Goal: Task Accomplishment & Management: Manage account settings

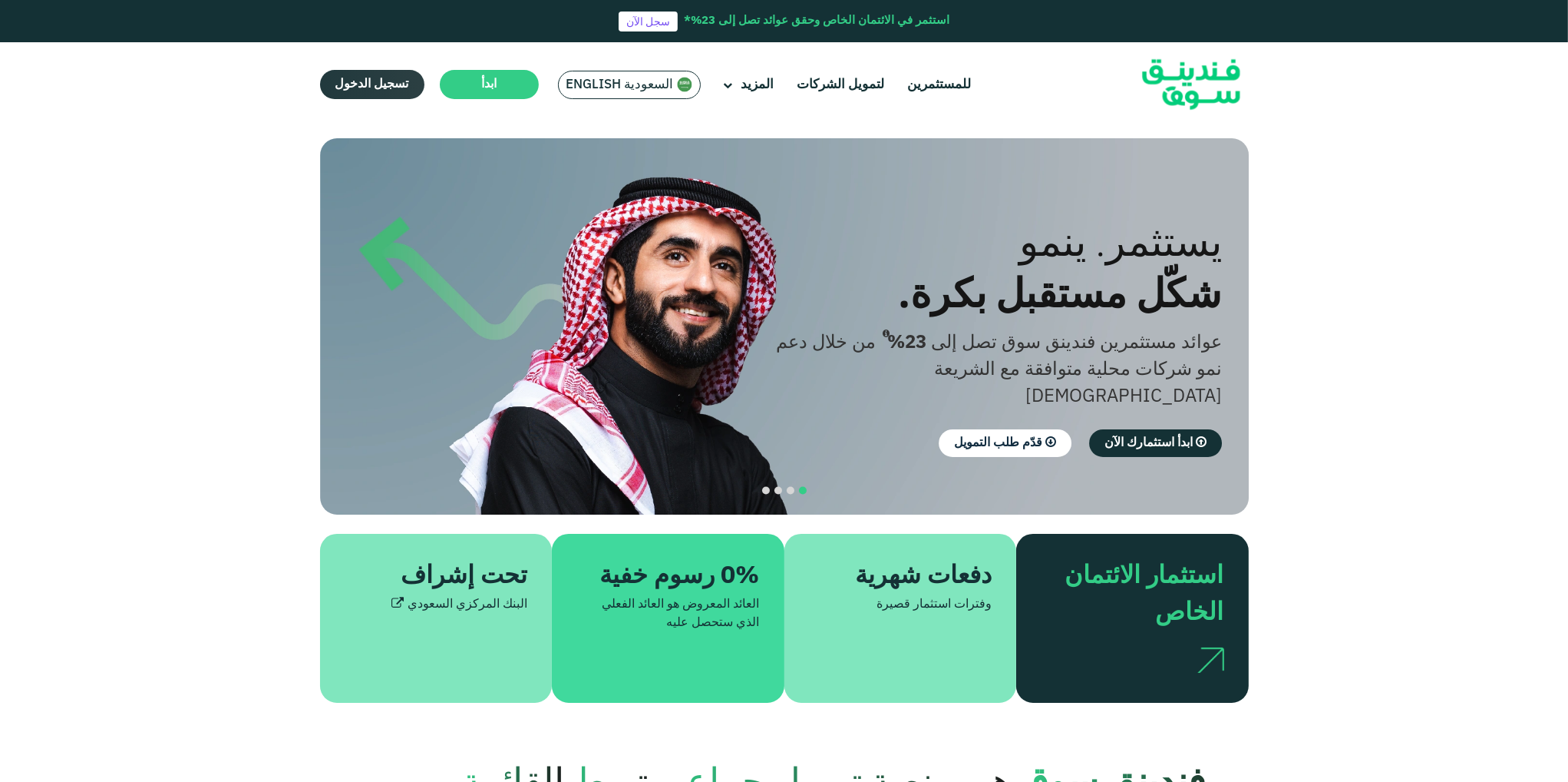
click at [370, 79] on span "تسجيل الدخول" at bounding box center [372, 84] width 74 height 12
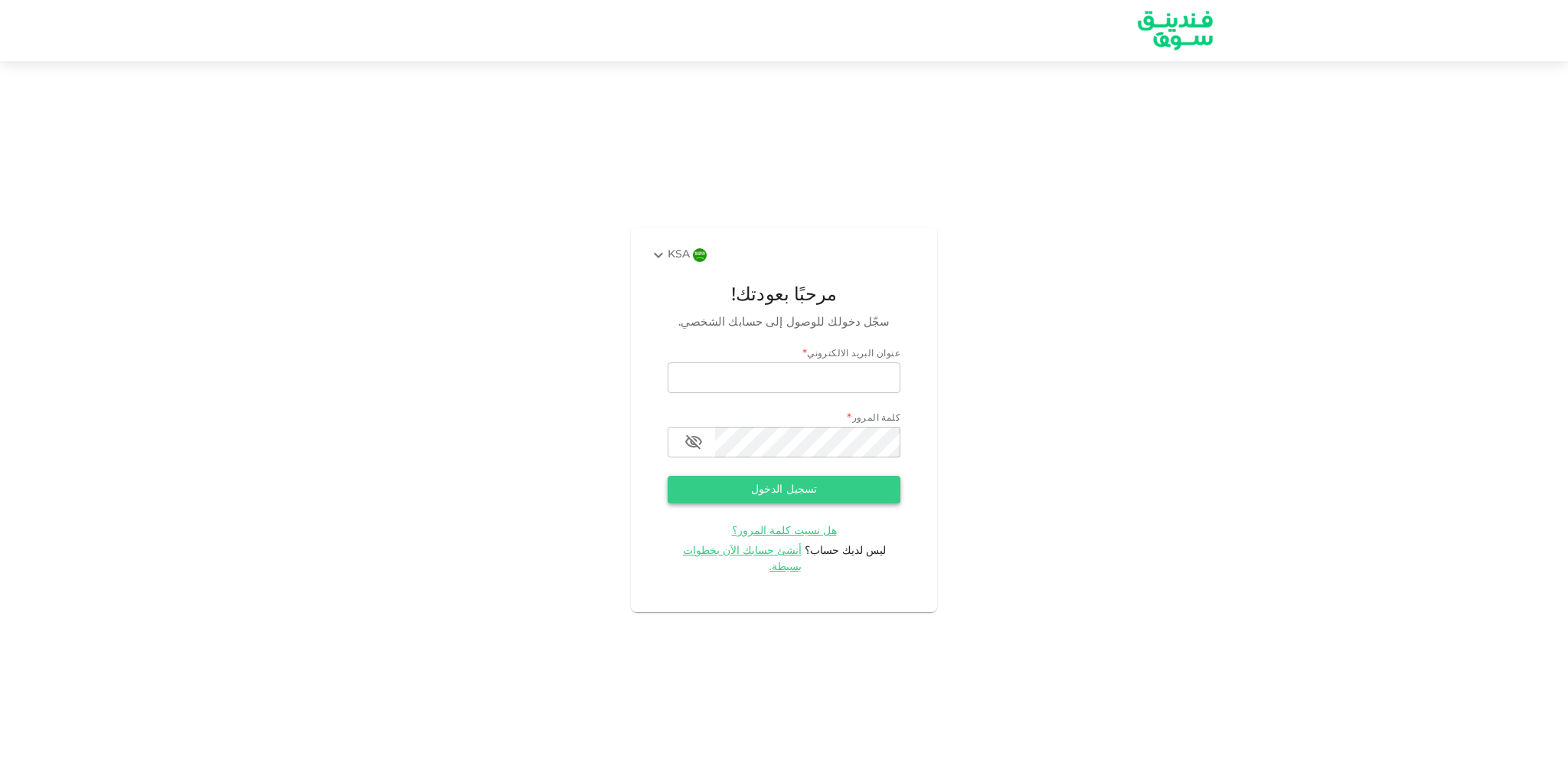
type input "[EMAIL_ADDRESS][DOMAIN_NAME]"
click at [806, 498] on button "تسجيل الدخول" at bounding box center [784, 490] width 233 height 28
